Goal: Task Accomplishment & Management: Manage account settings

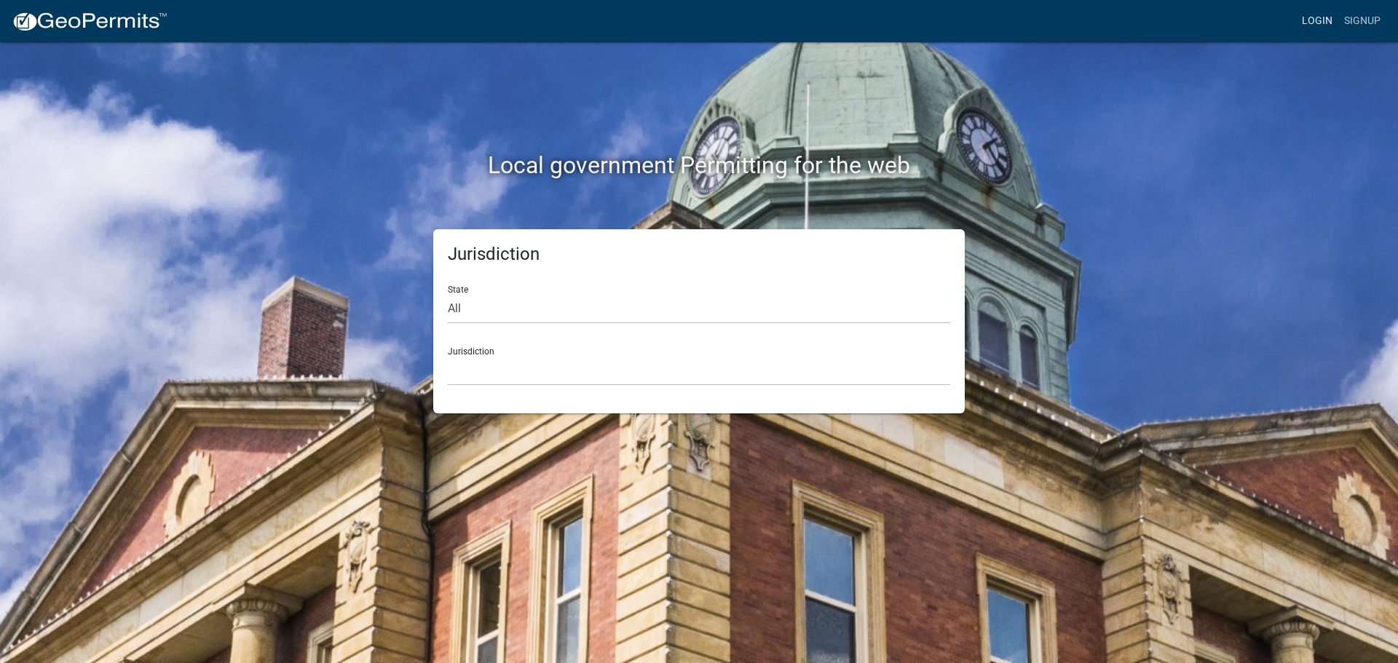
click at [1312, 25] on link "Login" at bounding box center [1317, 21] width 42 height 28
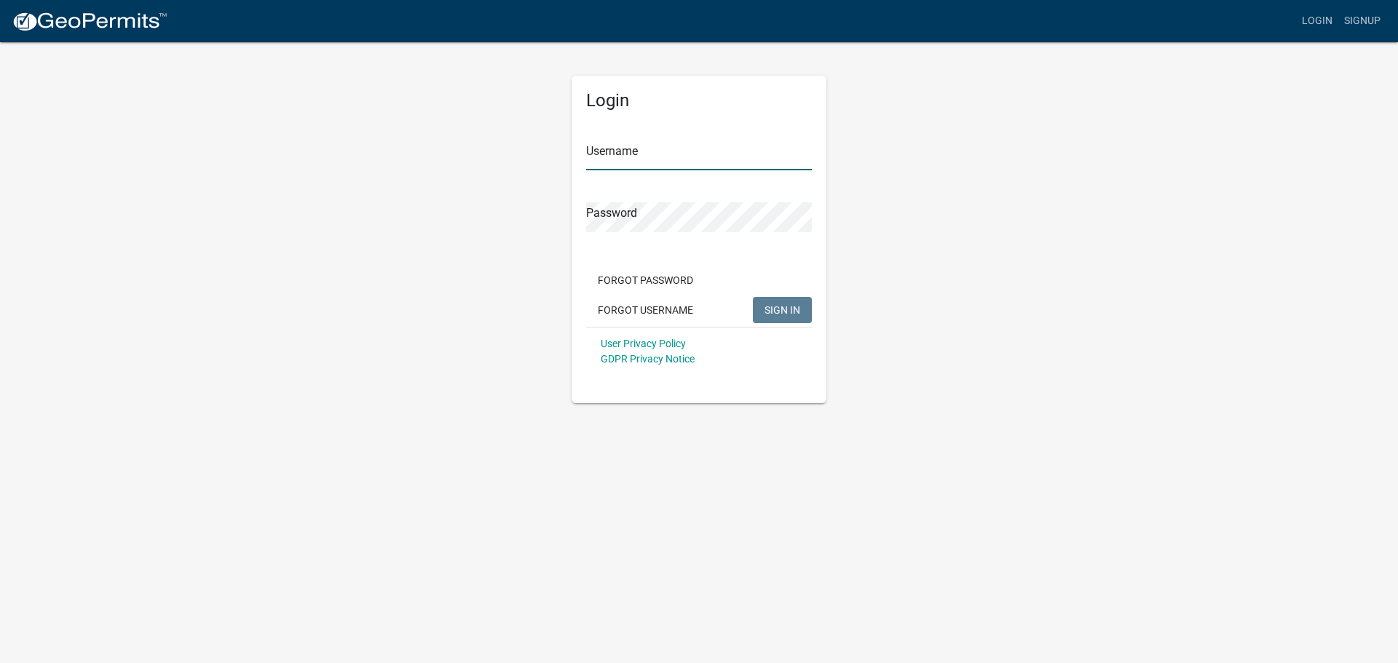
click at [693, 163] on input "Username" at bounding box center [699, 156] width 226 height 30
type input "seckert08"
click at [753, 297] on button "SIGN IN" at bounding box center [782, 310] width 59 height 26
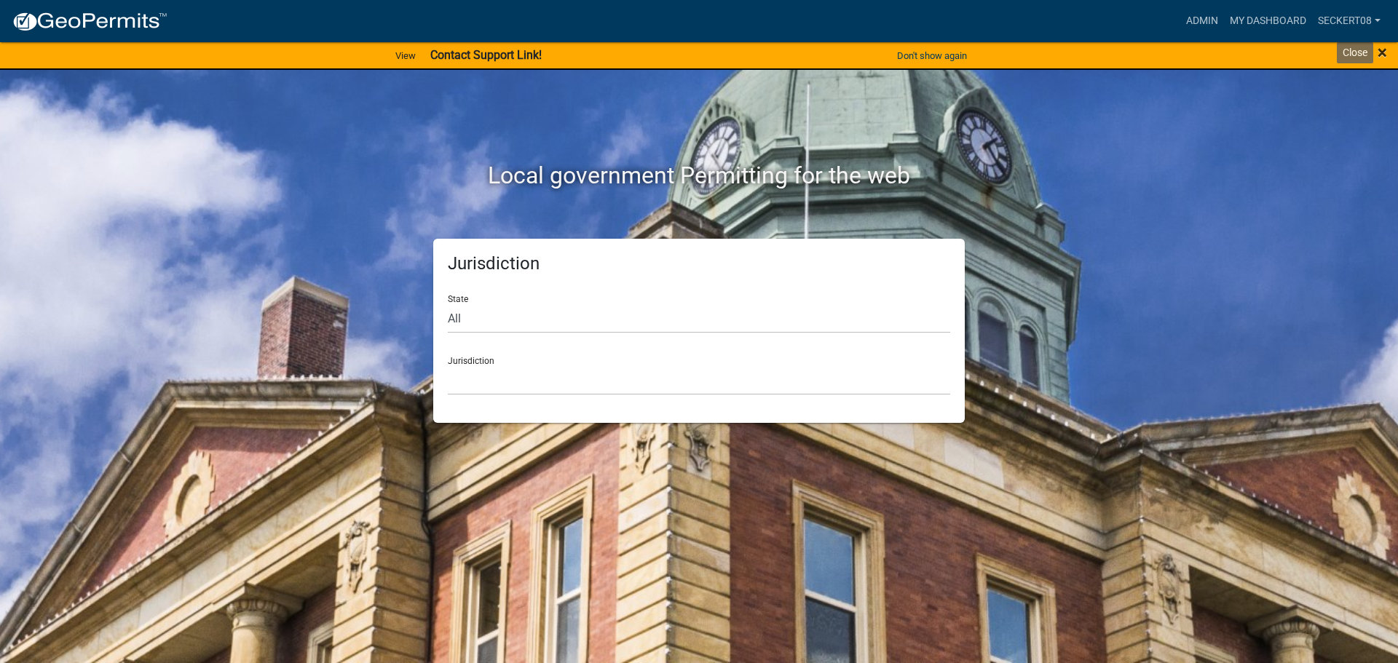
click at [1380, 53] on span "×" at bounding box center [1381, 52] width 9 height 20
